Goal: Transaction & Acquisition: Purchase product/service

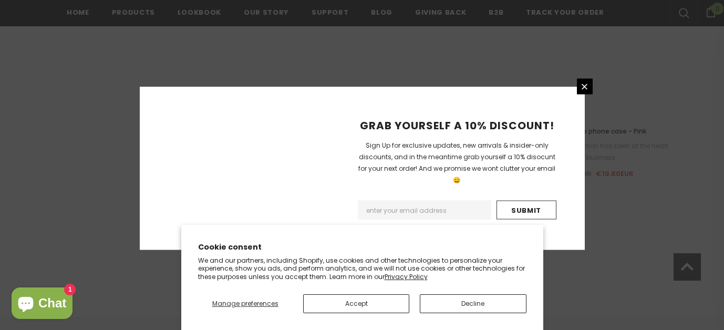
scroll to position [1331, 0]
